Goal: Information Seeking & Learning: Learn about a topic

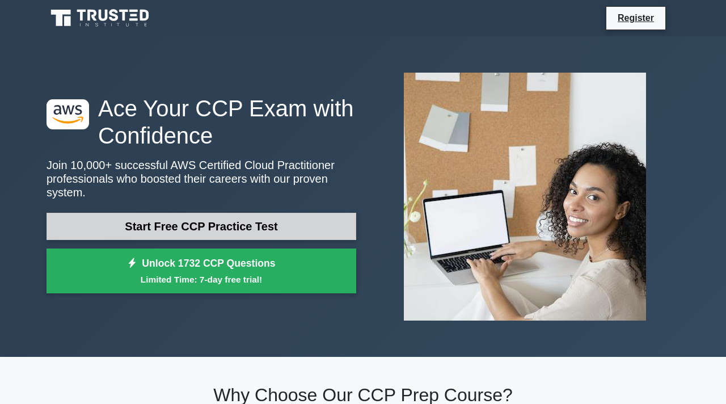
click at [334, 226] on link "Start Free CCP Practice Test" at bounding box center [201, 226] width 310 height 27
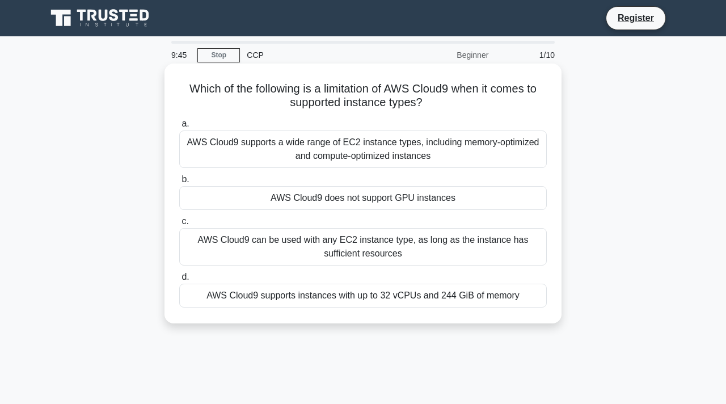
click at [379, 253] on div "AWS Cloud9 can be used with any EC2 instance type, as long as the instance has …" at bounding box center [362, 246] width 367 height 37
click at [179, 225] on input "c. AWS Cloud9 can be used with any EC2 instance type, as long as the instance h…" at bounding box center [179, 221] width 0 height 7
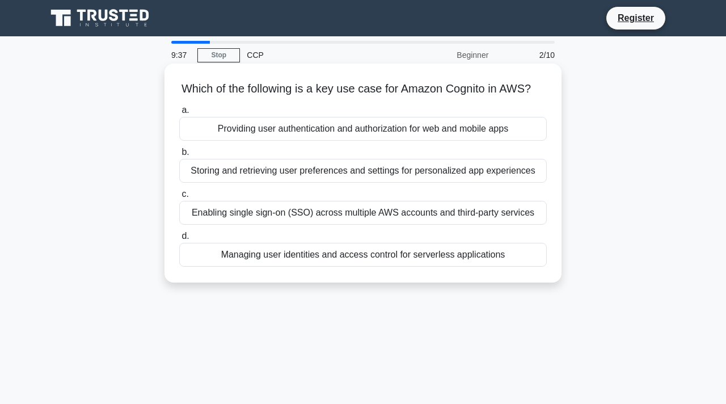
click at [352, 131] on div "Providing user authentication and authorization for web and mobile apps" at bounding box center [362, 129] width 367 height 24
click at [179, 114] on input "a. Providing user authentication and authorization for web and mobile apps" at bounding box center [179, 110] width 0 height 7
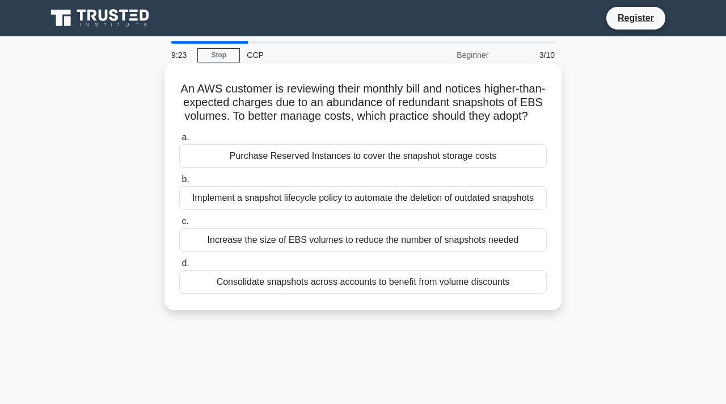
click at [509, 236] on div "Increase the size of EBS volumes to reduce the number of snapshots needed" at bounding box center [362, 240] width 367 height 24
click at [179, 225] on input "c. Increase the size of EBS volumes to reduce the number of snapshots needed" at bounding box center [179, 221] width 0 height 7
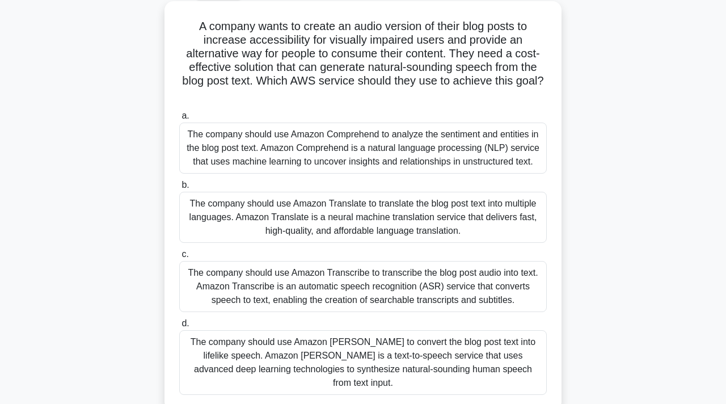
scroll to position [63, 0]
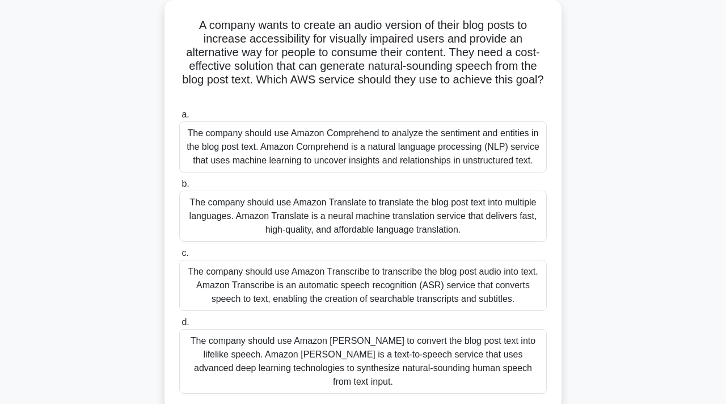
click at [446, 273] on div "The company should use Amazon Transcribe to transcribe the blog post audio into…" at bounding box center [362, 285] width 367 height 51
click at [179, 257] on input "c. The company should use Amazon Transcribe to transcribe the blog post audio i…" at bounding box center [179, 252] width 0 height 7
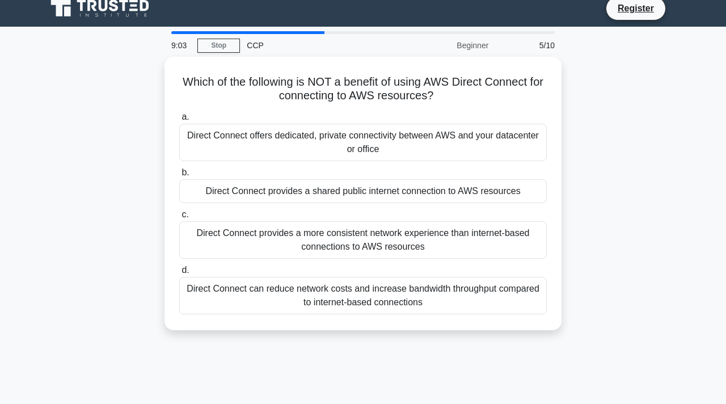
scroll to position [0, 0]
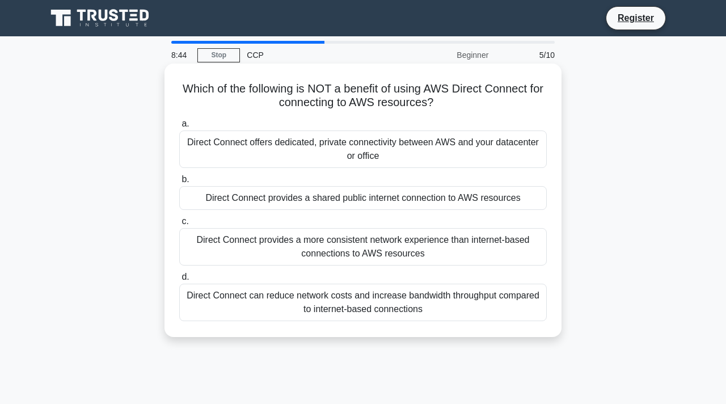
click at [380, 203] on div "Direct Connect provides a shared public internet connection to AWS resources" at bounding box center [362, 198] width 367 height 24
click at [179, 183] on input "b. Direct Connect provides a shared public internet connection to AWS resources" at bounding box center [179, 179] width 0 height 7
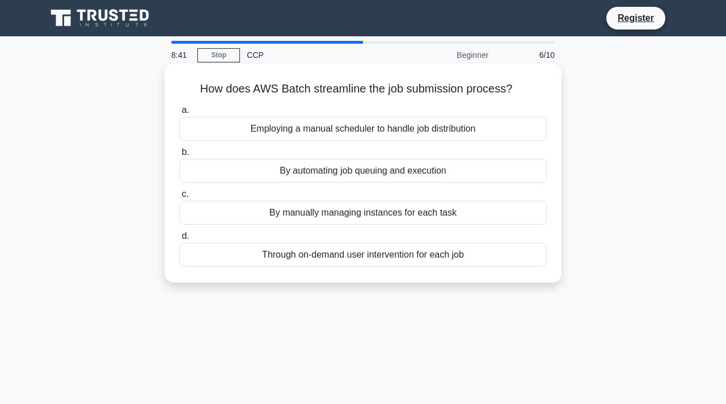
click at [313, 173] on div "By automating job queuing and execution" at bounding box center [362, 171] width 367 height 24
click at [179, 156] on input "b. By automating job queuing and execution" at bounding box center [179, 152] width 0 height 7
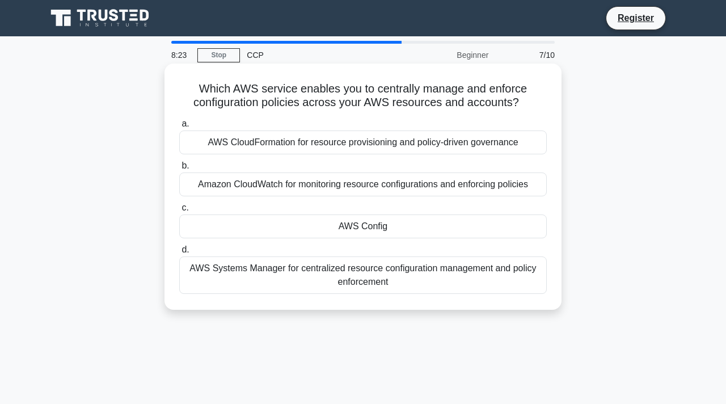
click at [385, 181] on div "Amazon CloudWatch for monitoring resource configurations and enforcing policies" at bounding box center [362, 184] width 367 height 24
click at [179, 170] on input "b. Amazon CloudWatch for monitoring resource configurations and enforcing polic…" at bounding box center [179, 165] width 0 height 7
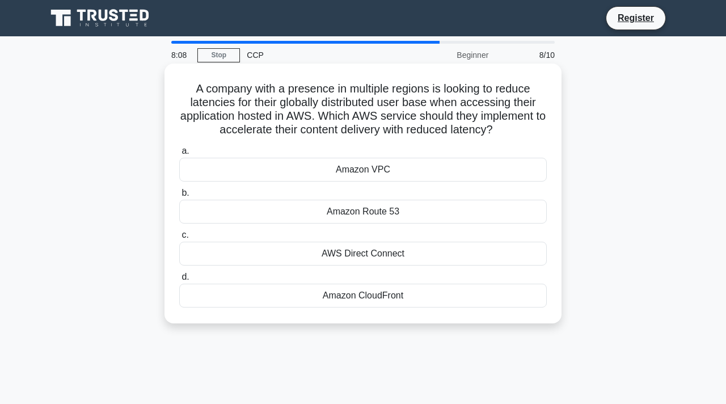
click at [472, 207] on div "Amazon Route 53" at bounding box center [362, 212] width 367 height 24
click at [179, 197] on input "b. Amazon Route 53" at bounding box center [179, 192] width 0 height 7
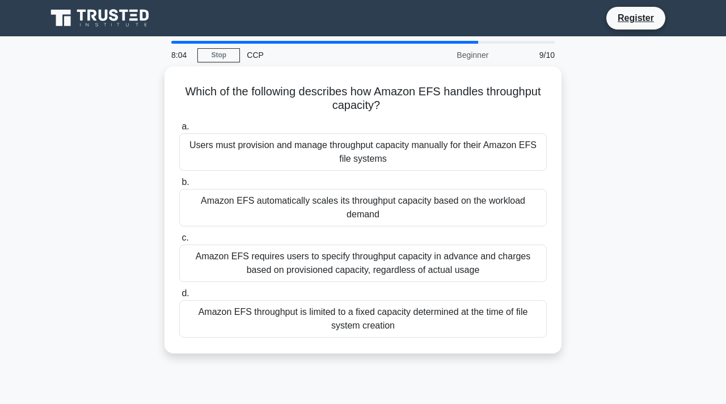
click at [472, 207] on div "Amazon EFS automatically scales its throughput capacity based on the workload d…" at bounding box center [362, 207] width 367 height 37
click at [179, 186] on input "b. Amazon EFS automatically scales its throughput capacity based on the workloa…" at bounding box center [179, 182] width 0 height 7
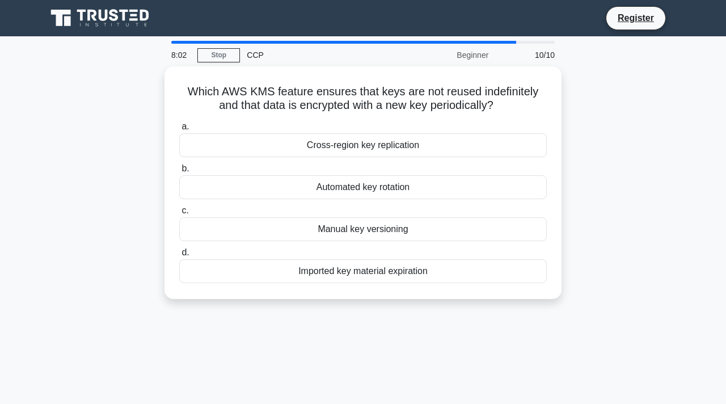
click at [472, 207] on label "c. Manual key versioning" at bounding box center [362, 222] width 367 height 37
click at [179, 207] on input "c. Manual key versioning" at bounding box center [179, 210] width 0 height 7
